Goal: Task Accomplishment & Management: Manage account settings

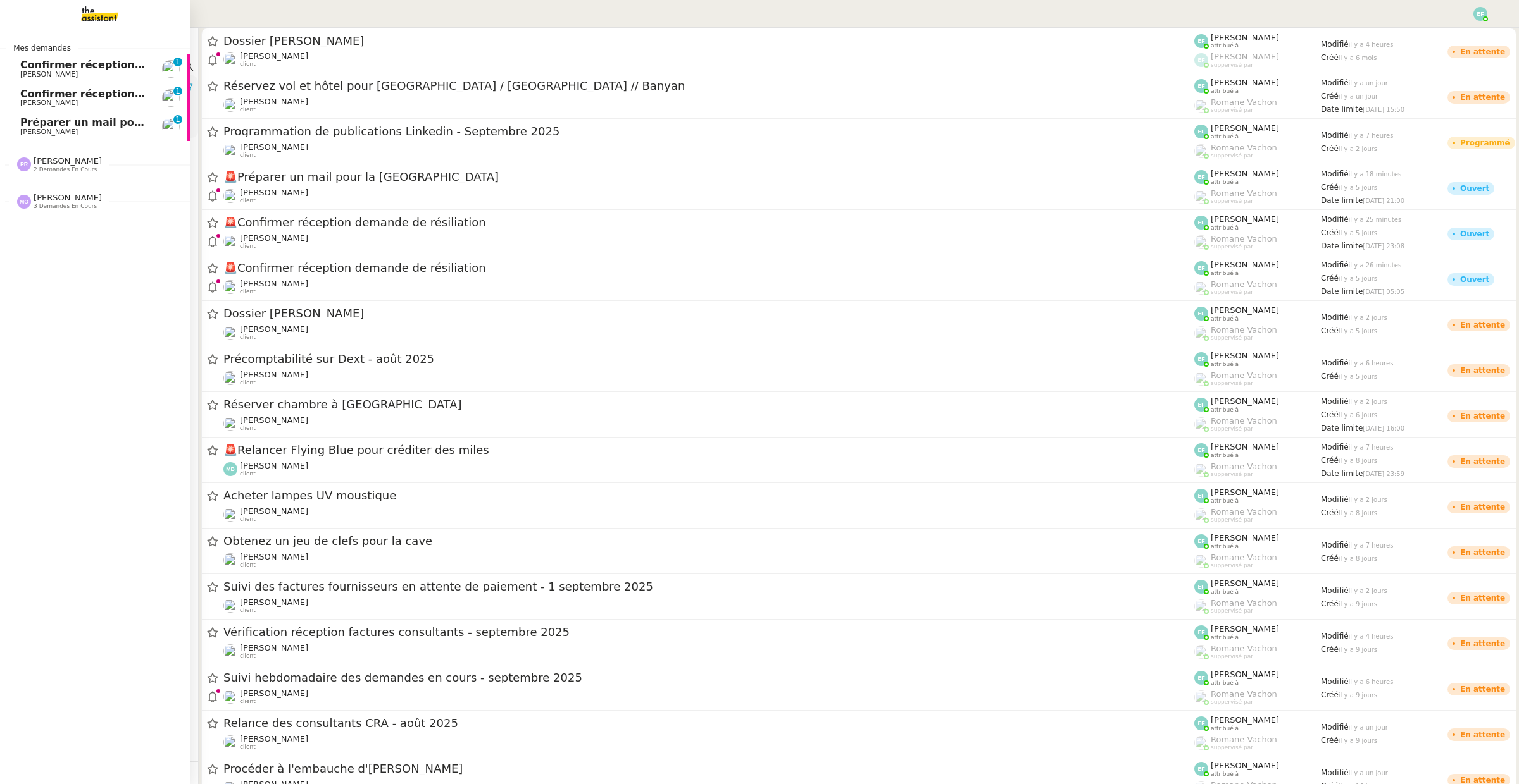
click at [72, 127] on span "Préparer un mail pour la [GEOGRAPHIC_DATA]" at bounding box center [151, 122] width 262 height 12
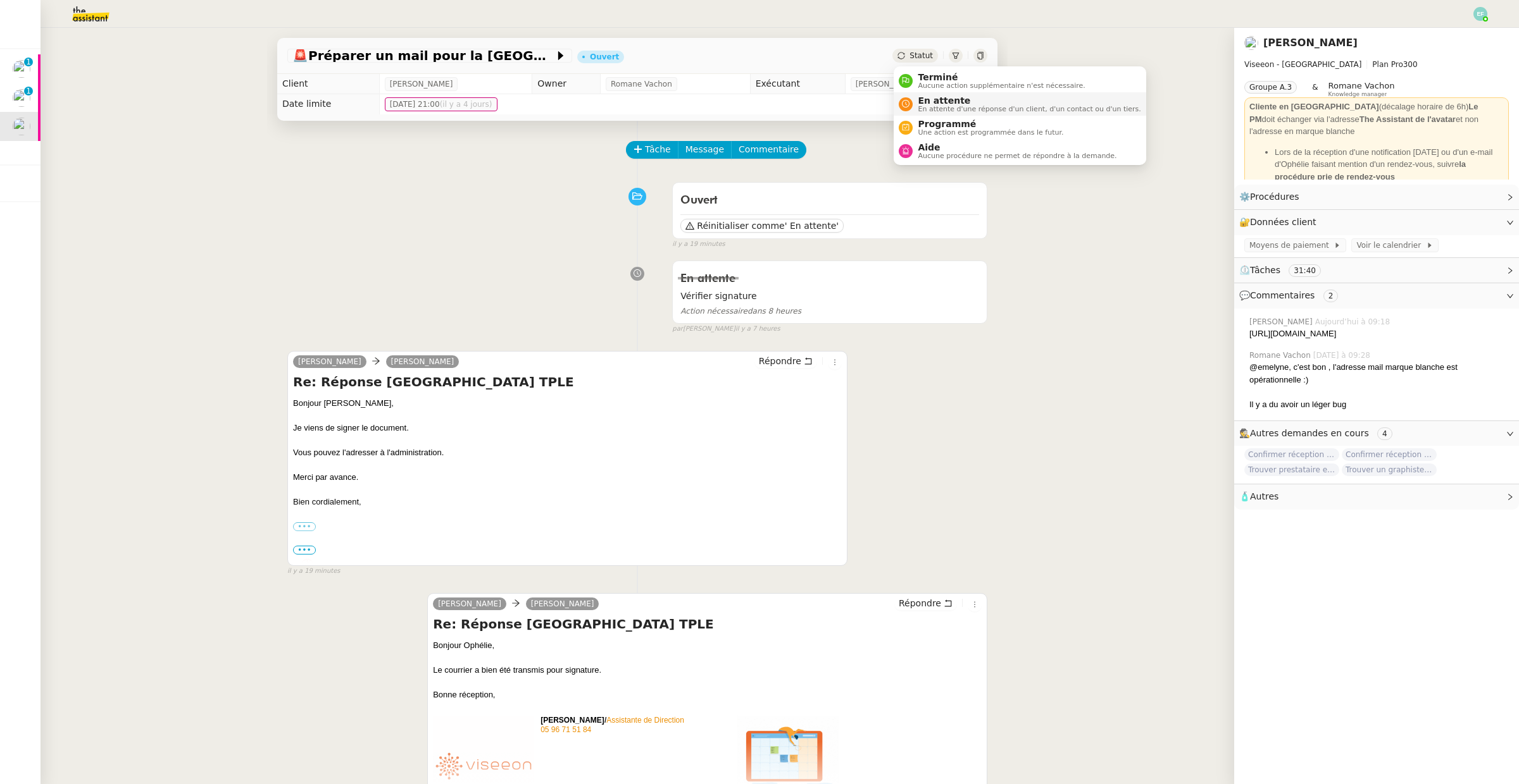
click at [924, 97] on span "En attente" at bounding box center [1029, 101] width 222 height 10
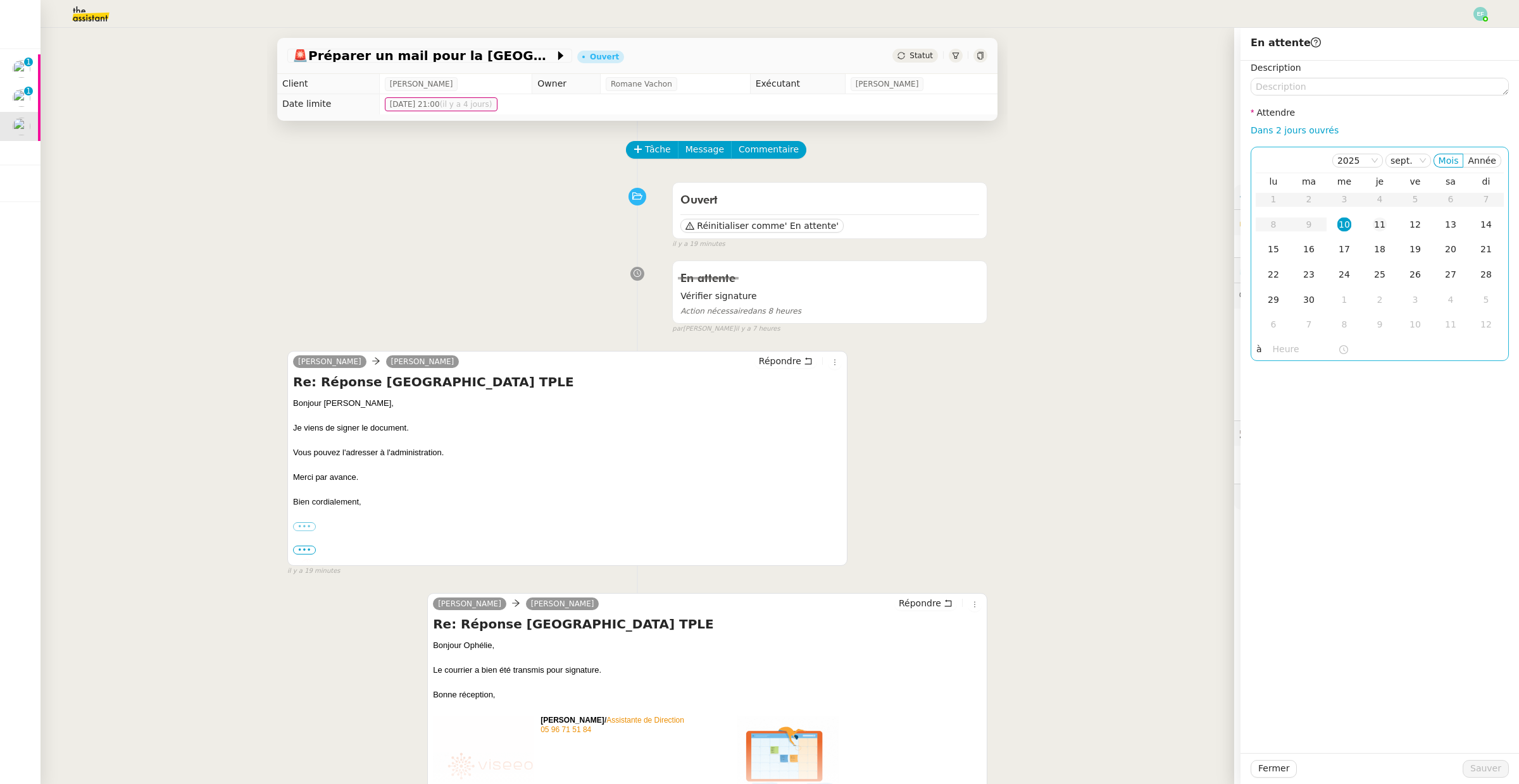
click at [1380, 227] on div "11" at bounding box center [1379, 225] width 14 height 14
click at [1477, 772] on span "Sauver" at bounding box center [1485, 769] width 31 height 15
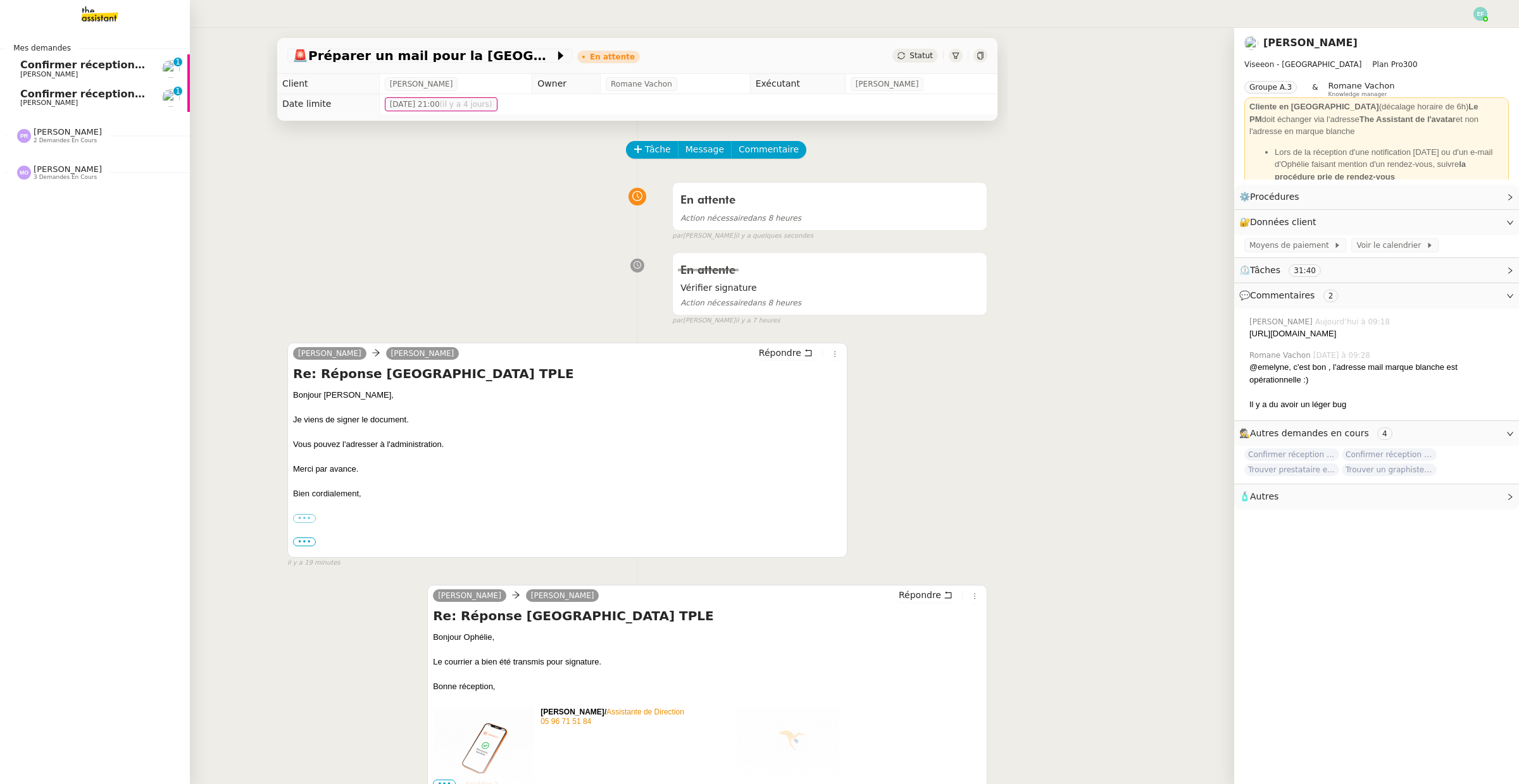
click at [26, 105] on span "[PERSON_NAME]" at bounding box center [49, 102] width 58 height 8
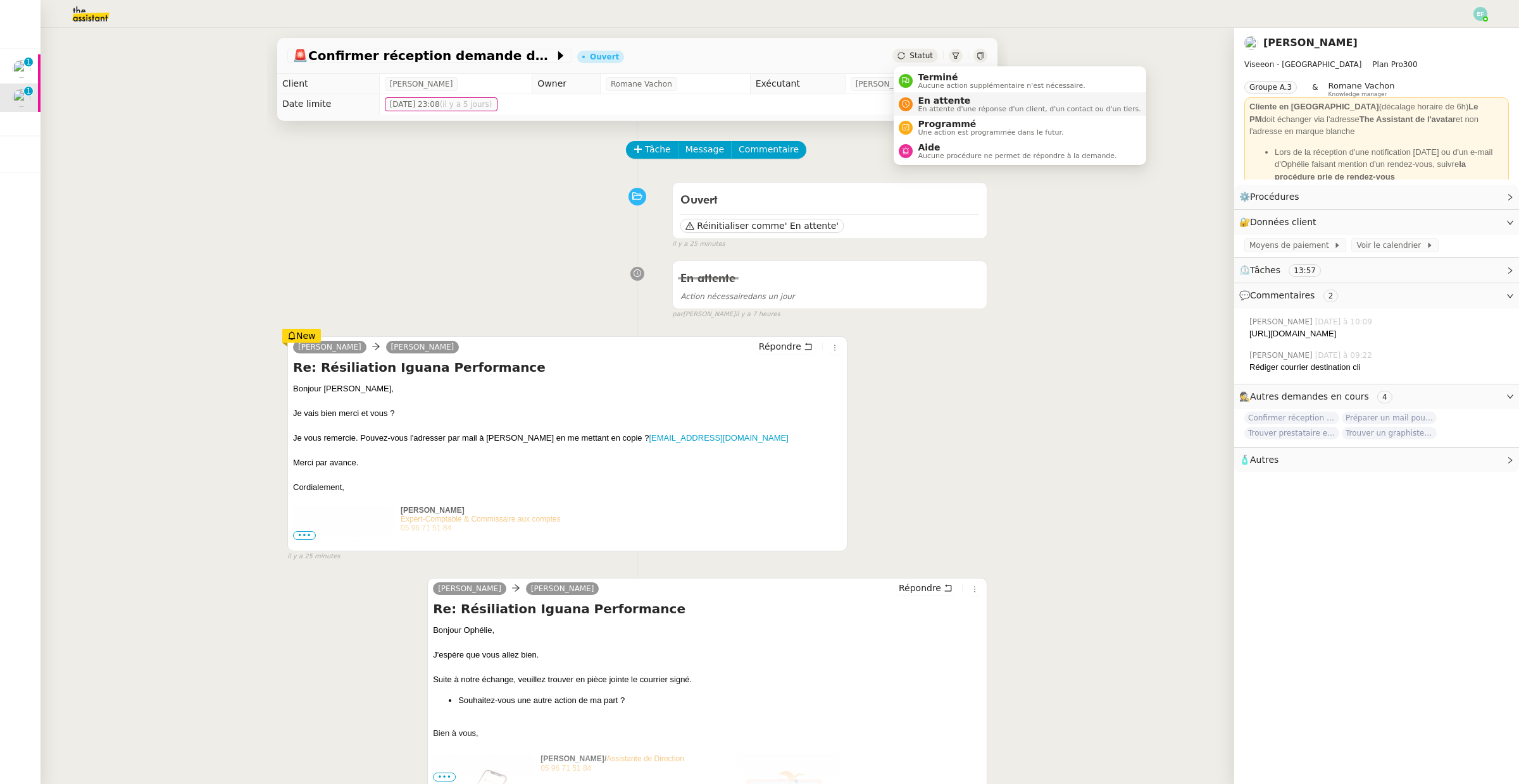
click at [929, 105] on span "En attente d'une réponse d'un client, d'un contact ou d'un tiers." at bounding box center [1029, 109] width 222 height 7
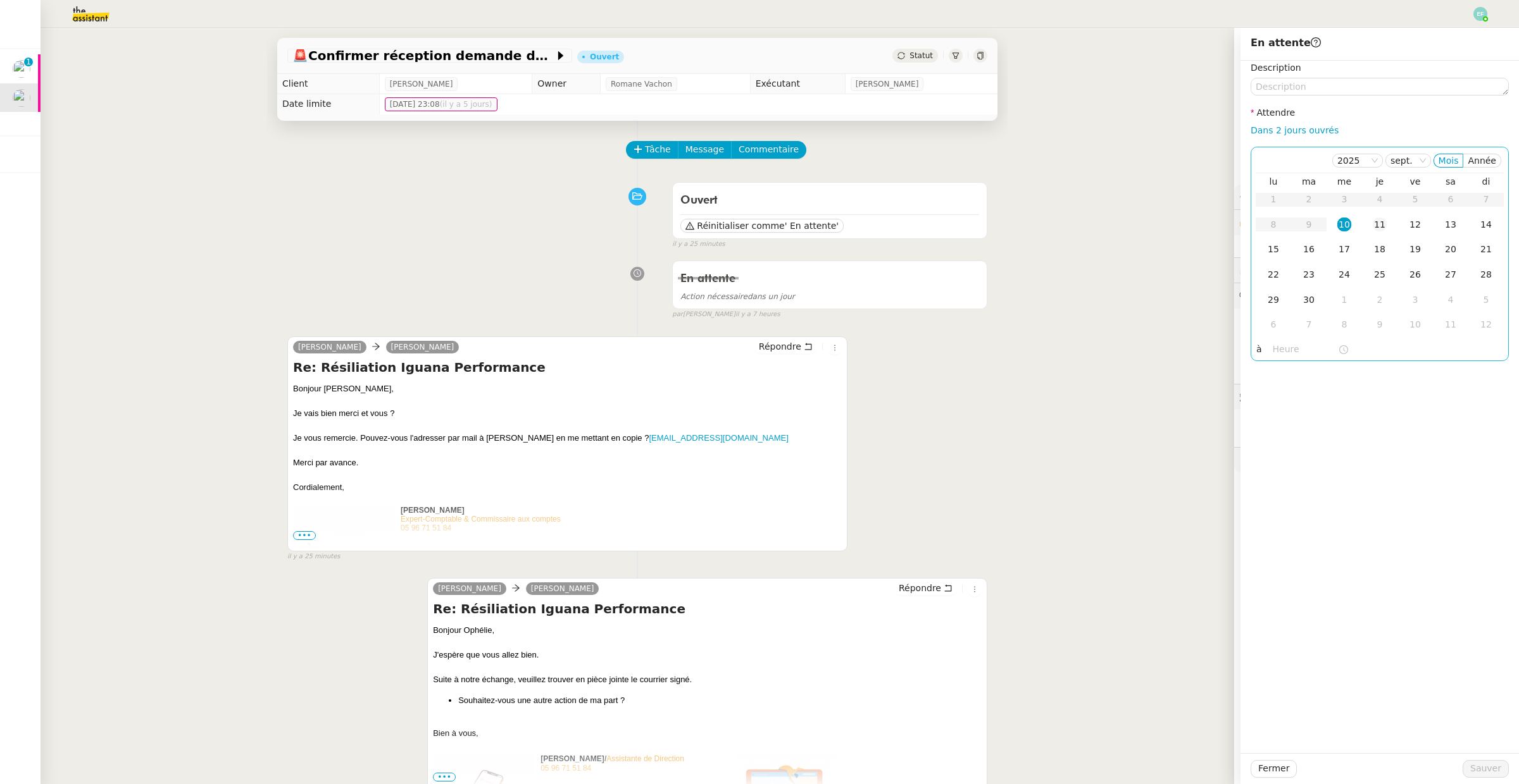
click at [1387, 223] on td "11" at bounding box center [1379, 225] width 35 height 26
click at [1492, 778] on div "Fermer Sauver" at bounding box center [1379, 769] width 279 height 31
click at [1489, 761] on button "Sauver" at bounding box center [1485, 769] width 46 height 18
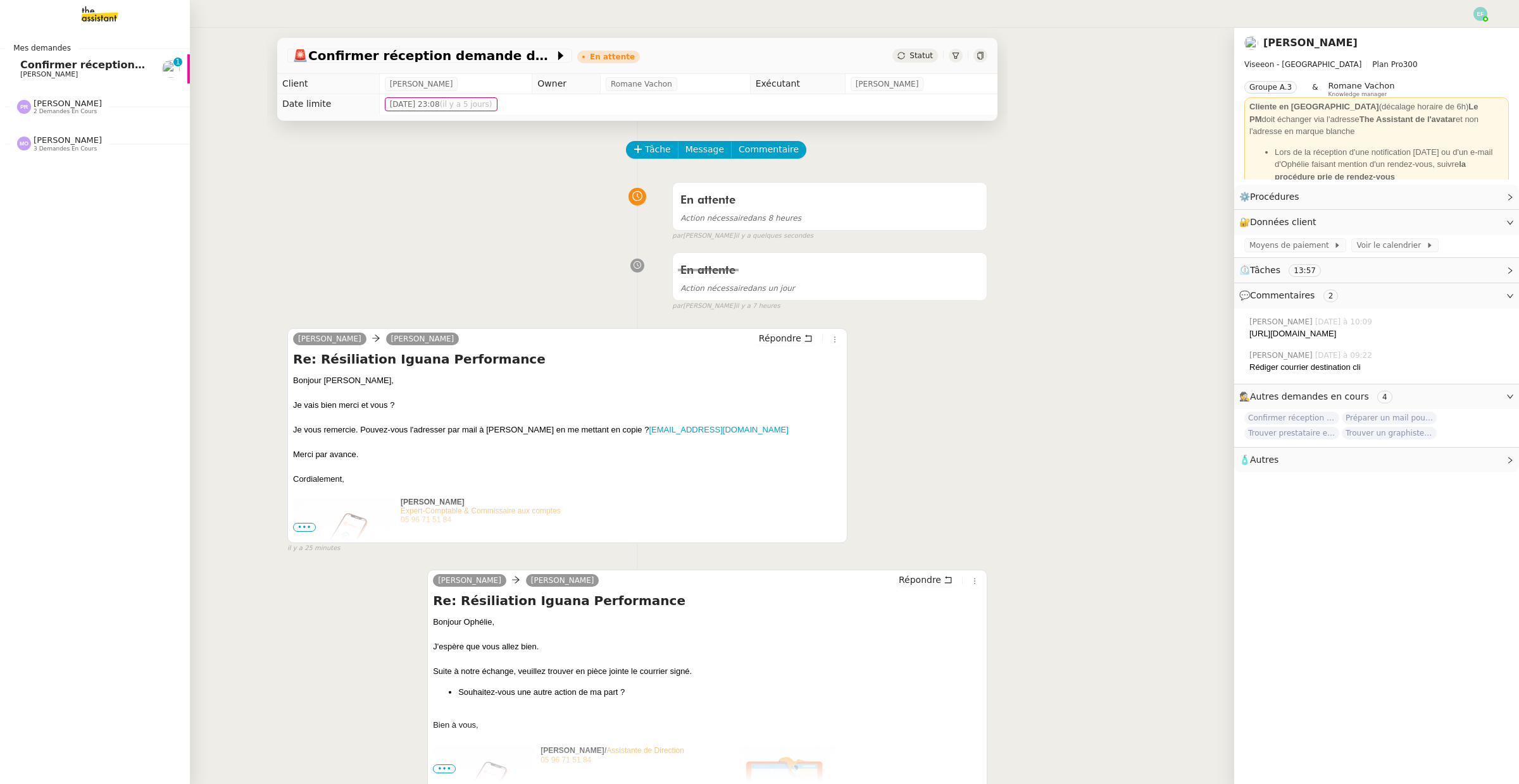
click at [42, 62] on span "Confirmer réception demande de résiliation" at bounding box center [145, 64] width 250 height 12
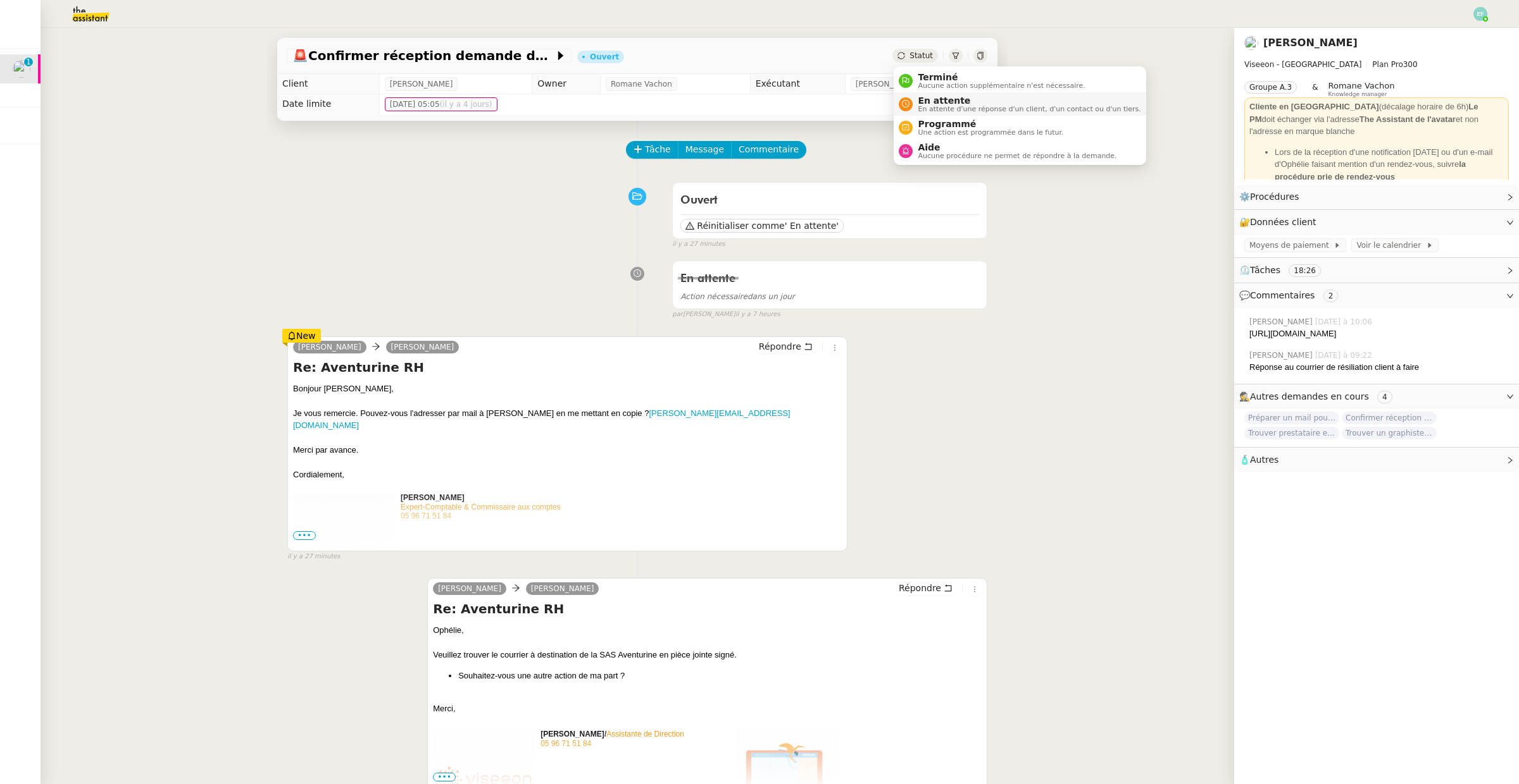
click at [923, 101] on span "En attente" at bounding box center [1029, 101] width 222 height 10
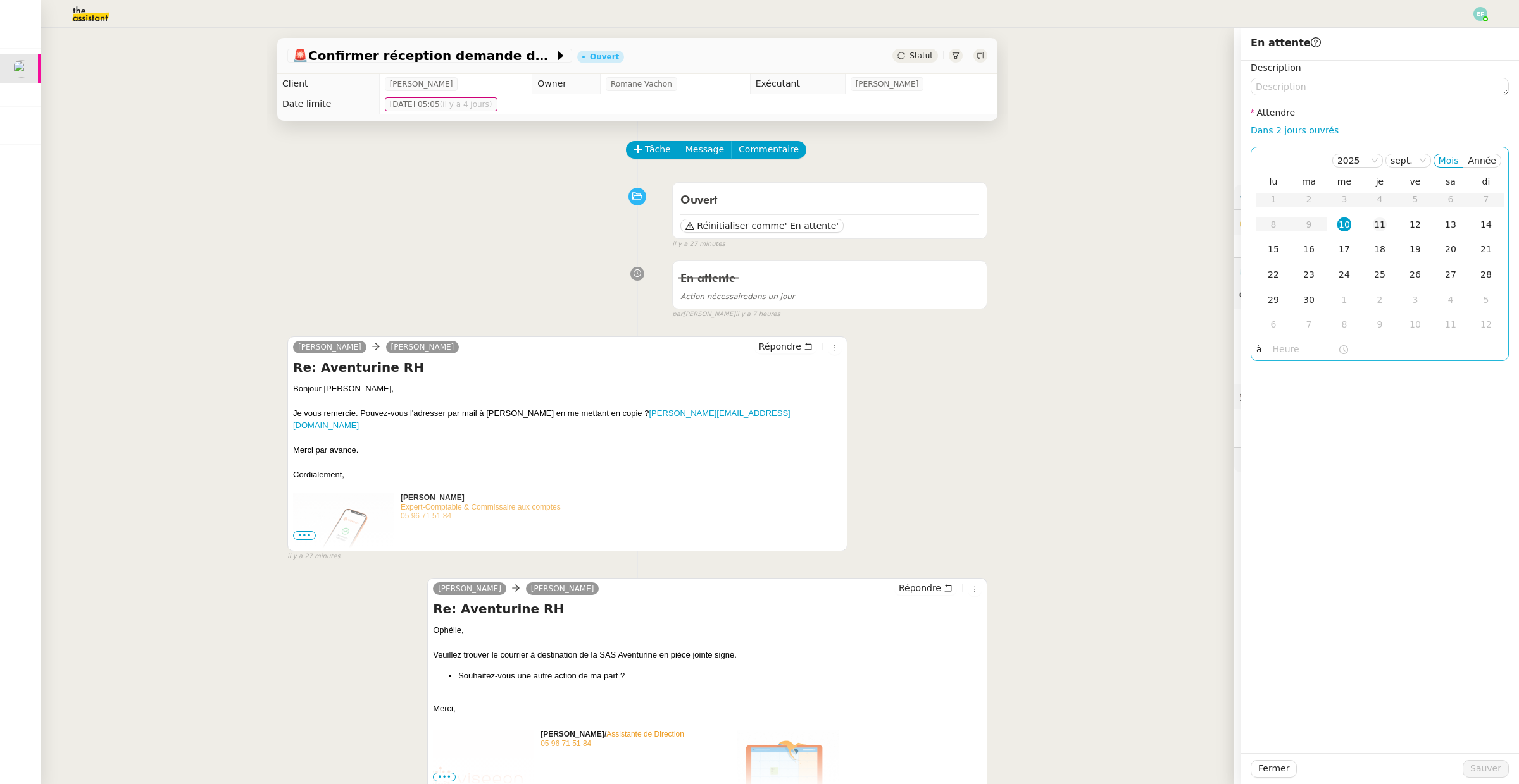
click at [1380, 230] on div "11" at bounding box center [1379, 225] width 14 height 14
click at [1474, 774] on span "Sauver" at bounding box center [1485, 769] width 31 height 15
